Goal: Task Accomplishment & Management: Use online tool/utility

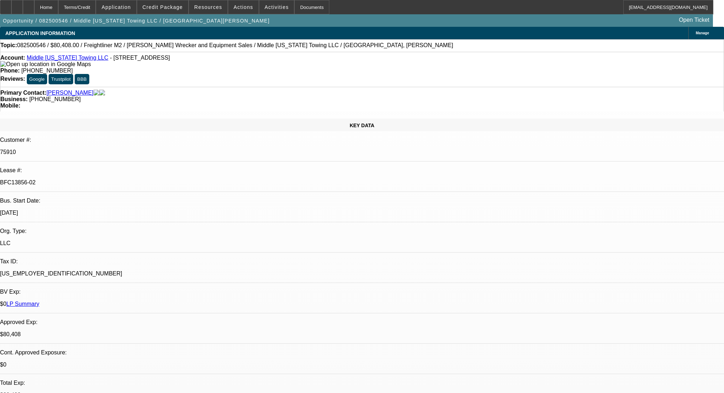
select select "0"
select select "2"
select select "0"
select select "6"
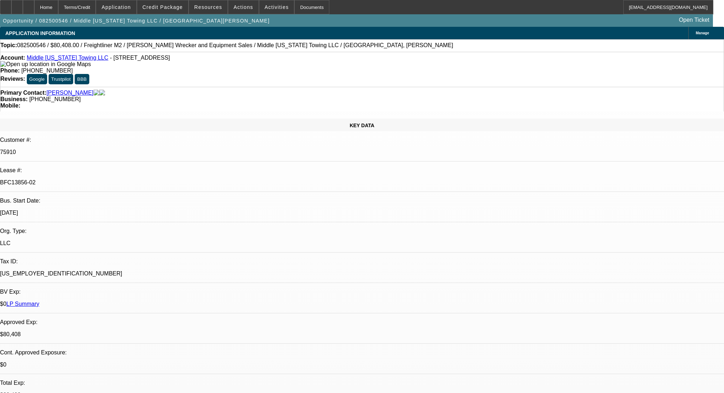
select select "0"
select select "6"
select select "0"
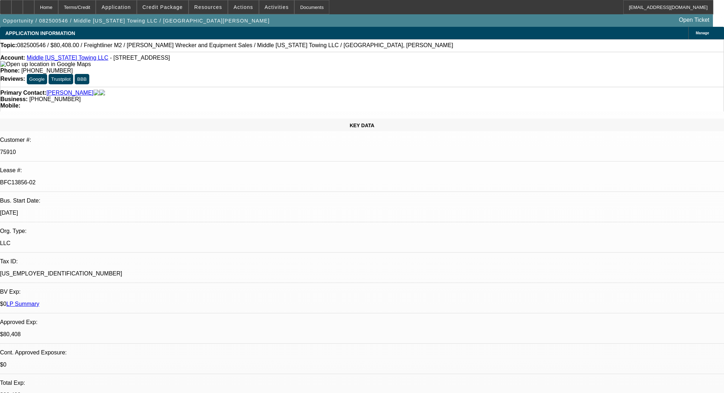
select select "0"
select select "2"
select select "0"
select select "6"
select select "0"
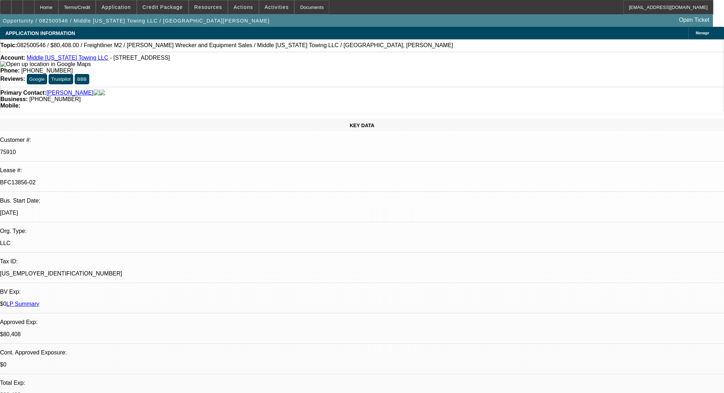
select select "0"
select select "2"
select select "0"
select select "6"
select select "0"
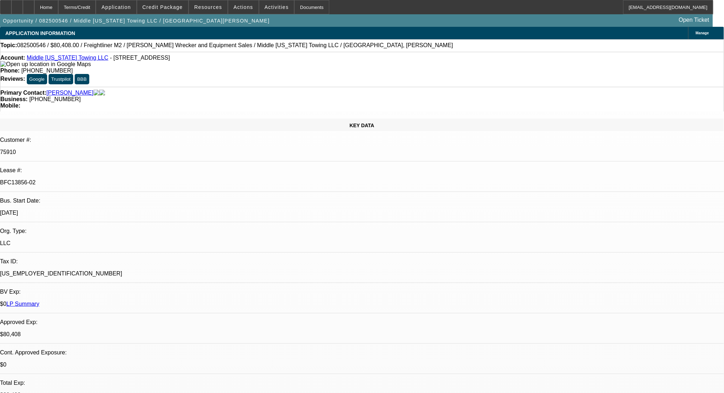
select select "0"
select select "2"
select select "0"
select select "6"
select select "0"
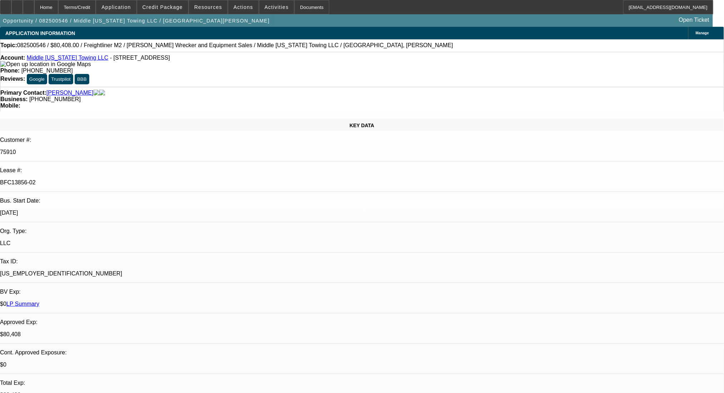
select select "0"
select select "6"
select select "0"
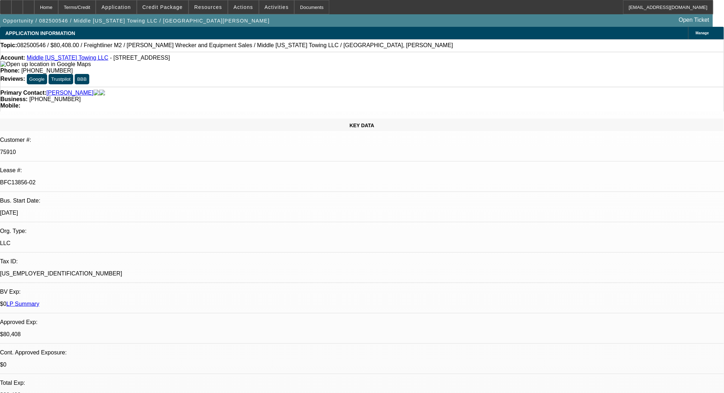
select select "2"
select select "0"
select select "6"
select select "0"
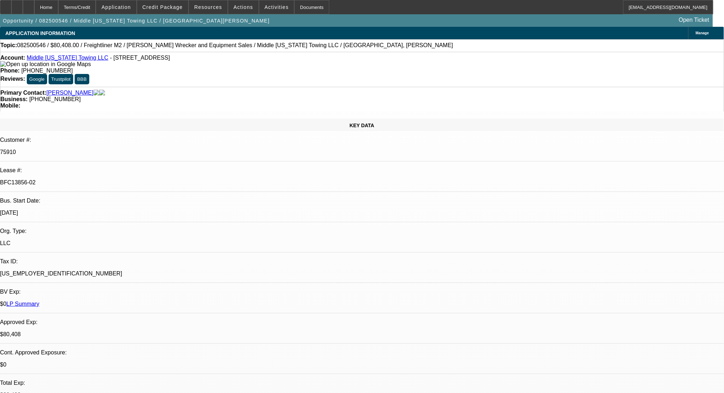
select select "2"
select select "0"
select select "6"
